Goal: Transaction & Acquisition: Book appointment/travel/reservation

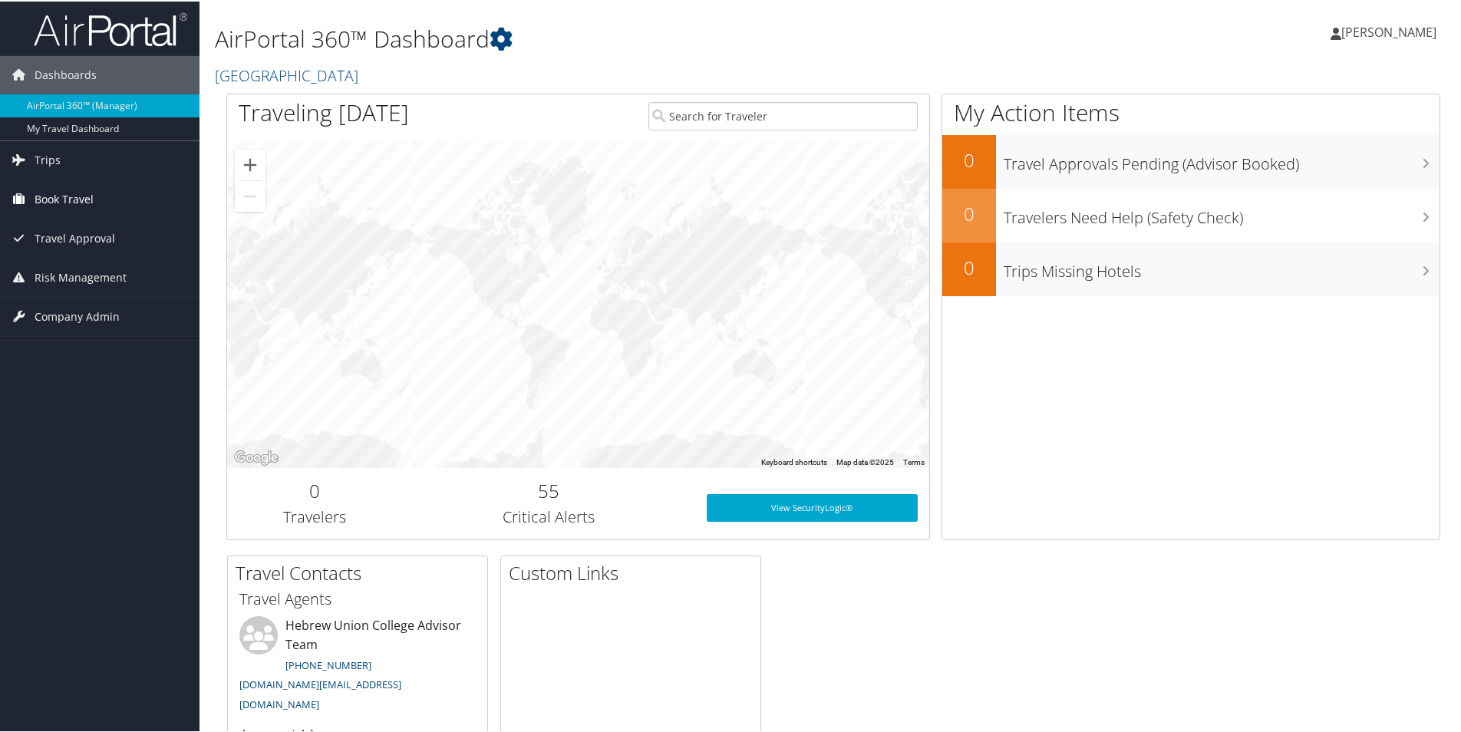
click at [65, 193] on span "Book Travel" at bounding box center [64, 198] width 59 height 38
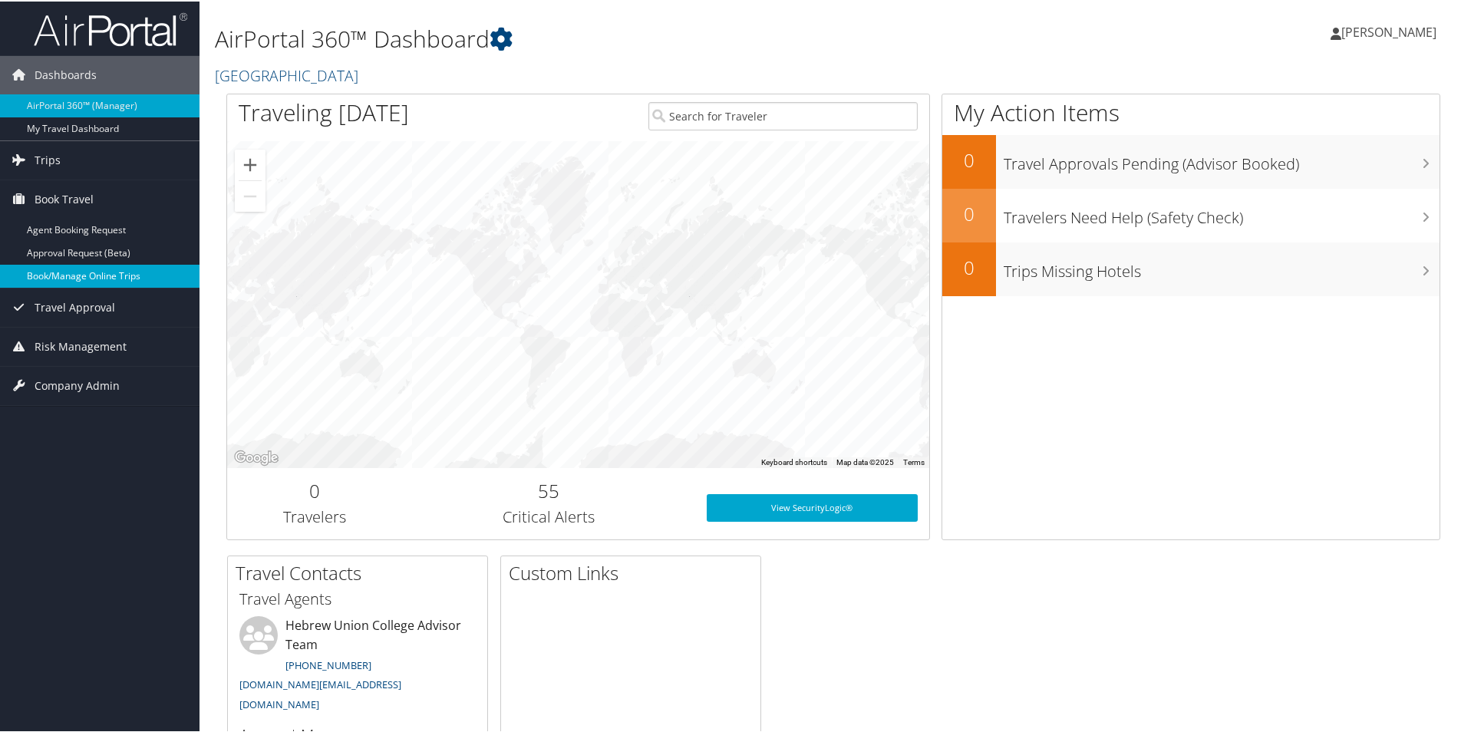
click at [51, 272] on link "Book/Manage Online Trips" at bounding box center [100, 274] width 200 height 23
